Goal: Task Accomplishment & Management: Manage account settings

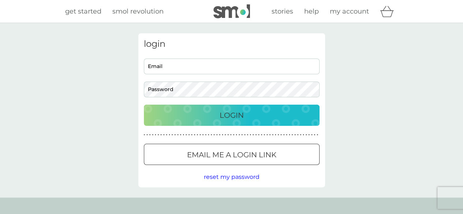
type input "[EMAIL_ADDRESS][DOMAIN_NAME]"
click at [246, 118] on div "Login" at bounding box center [231, 115] width 161 height 12
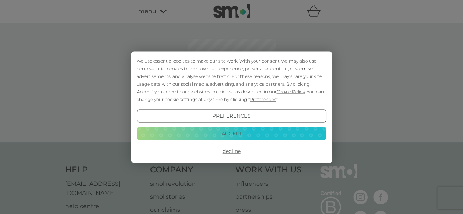
click at [237, 135] on button "Accept" at bounding box center [231, 133] width 190 height 13
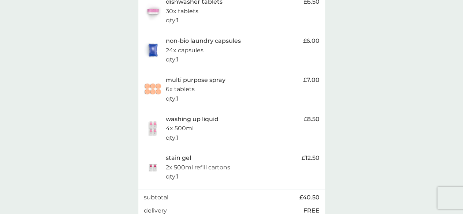
scroll to position [175, 0]
